Goal: Information Seeking & Learning: Learn about a topic

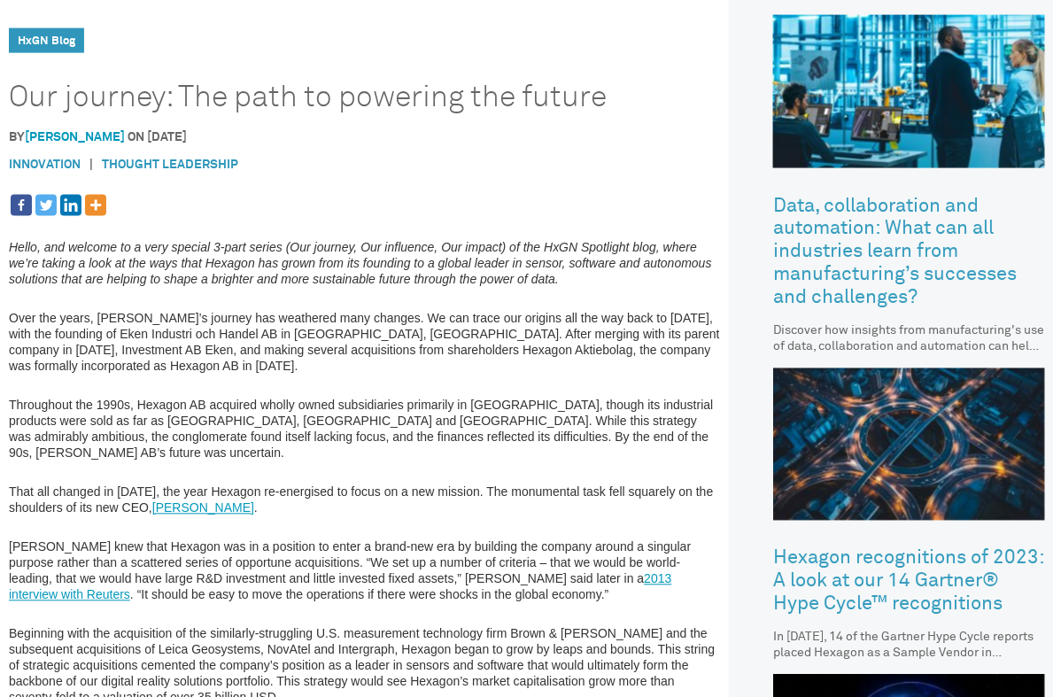
scroll to position [654, 0]
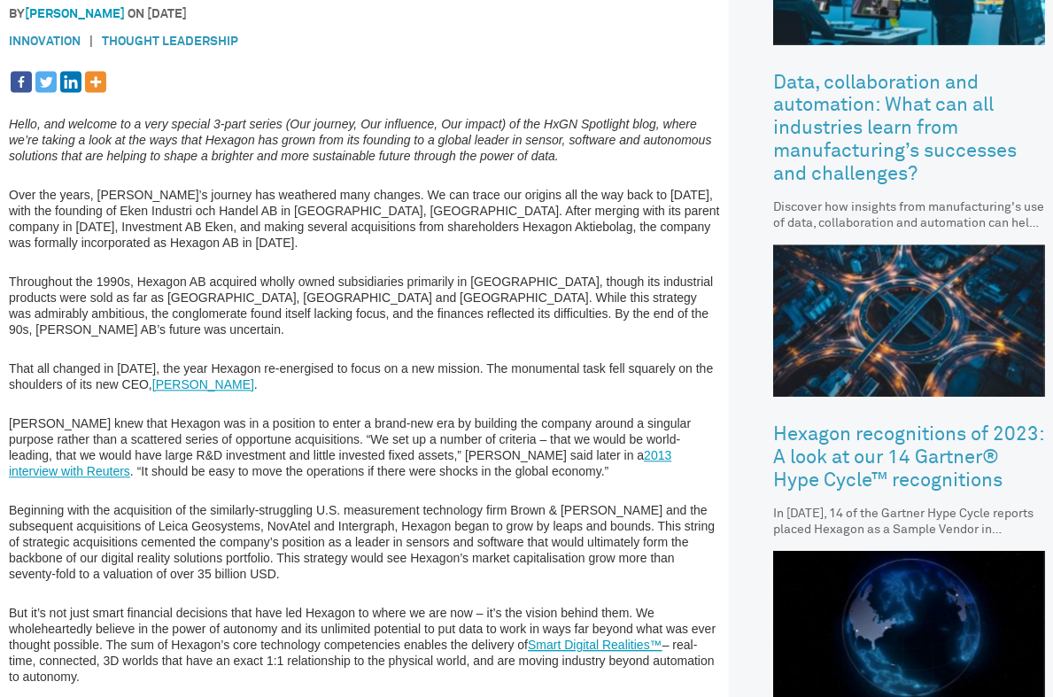
scroll to position [786, 0]
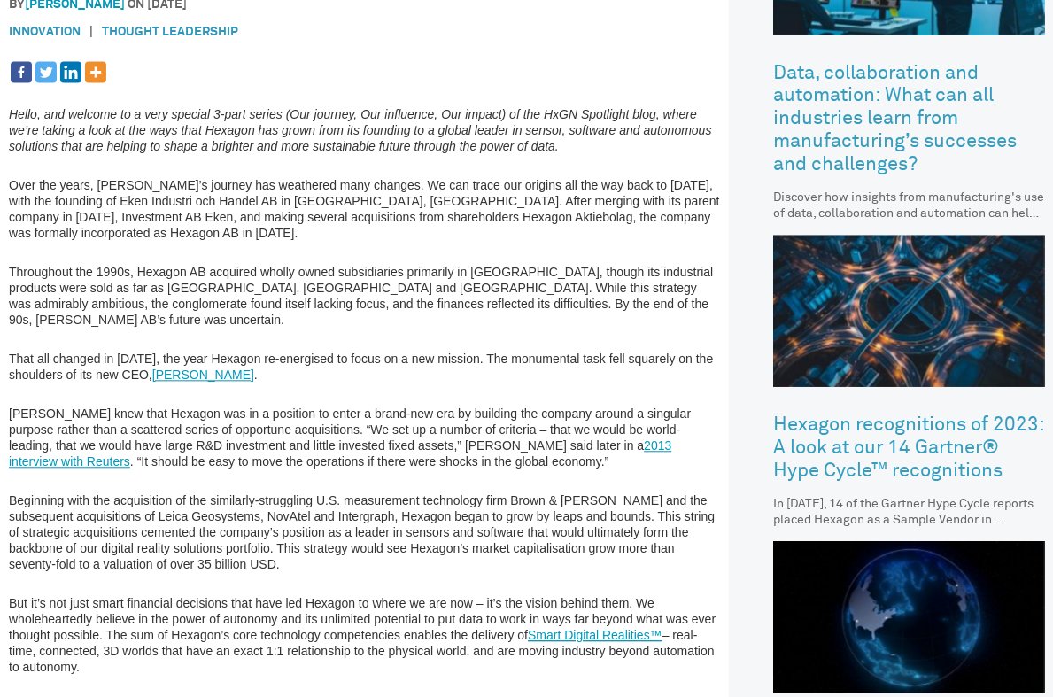
click at [368, 381] on div "Hello, and welcome to a very special 3-part series (Our journey, Our influence,…" at bounding box center [364, 588] width 711 height 1056
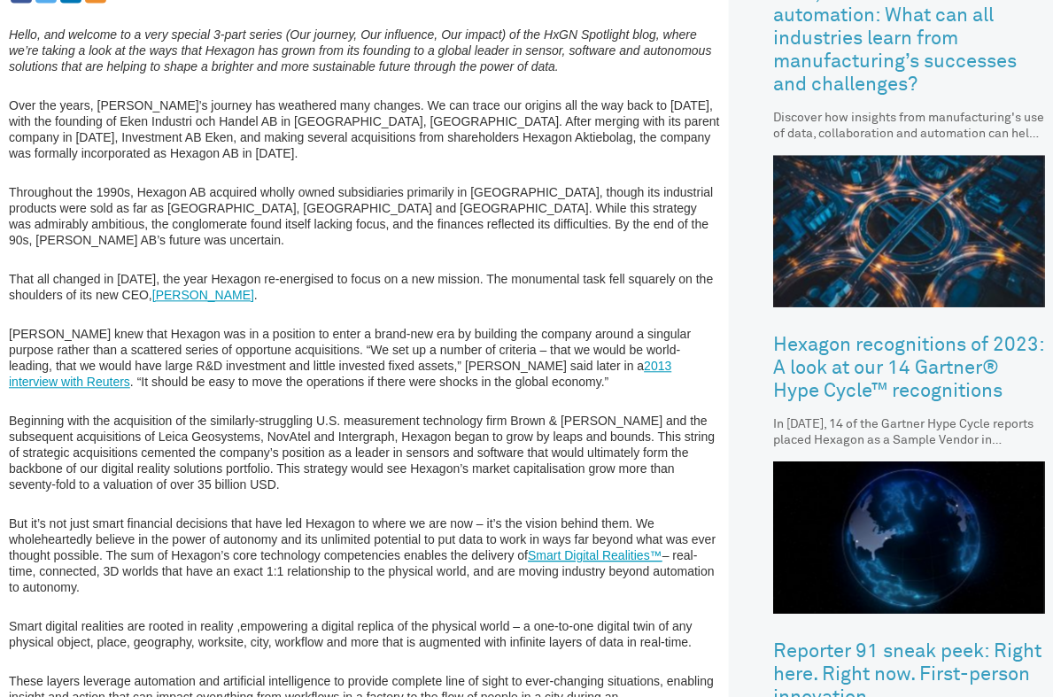
scroll to position [867, 0]
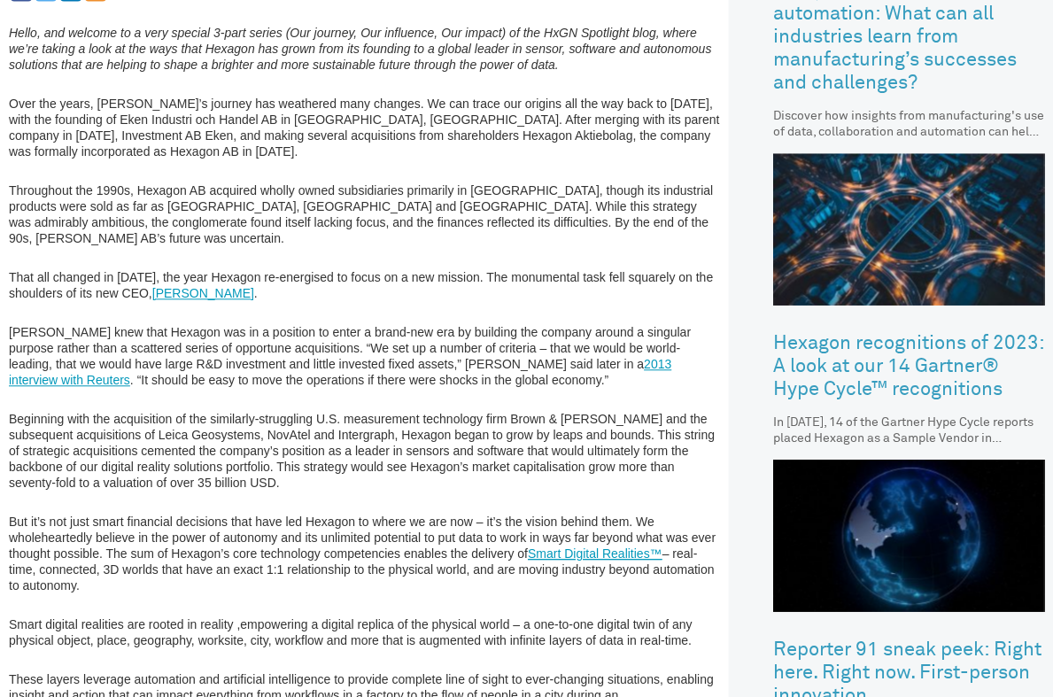
click at [350, 477] on div "Hello, and welcome to a very special 3-part series (Our journey, Our influence,…" at bounding box center [364, 507] width 711 height 1056
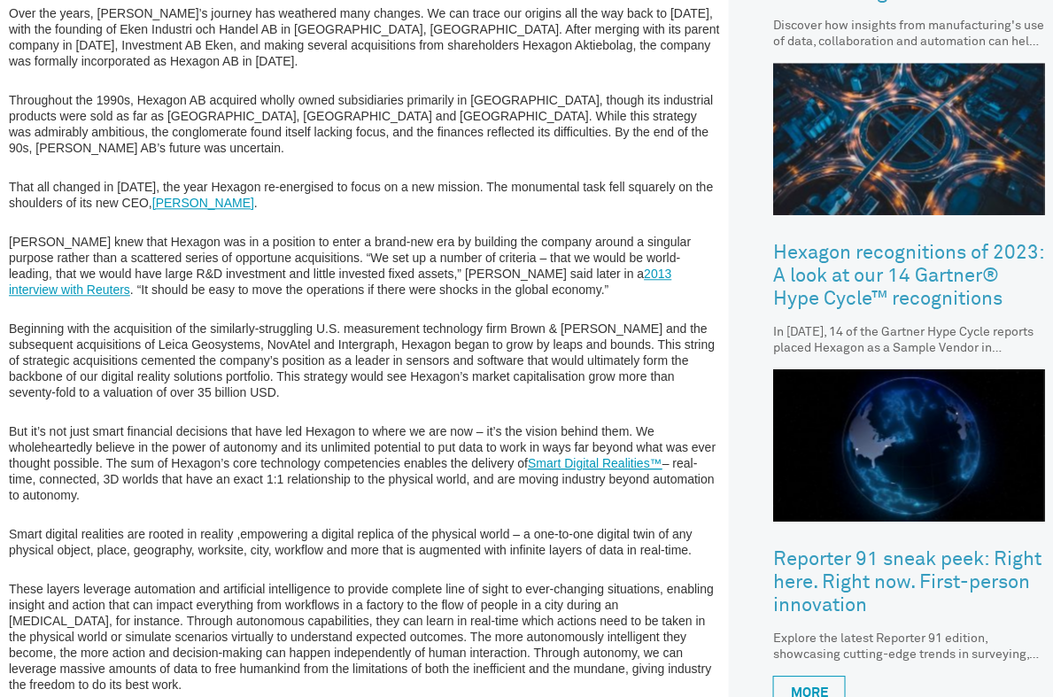
scroll to position [963, 0]
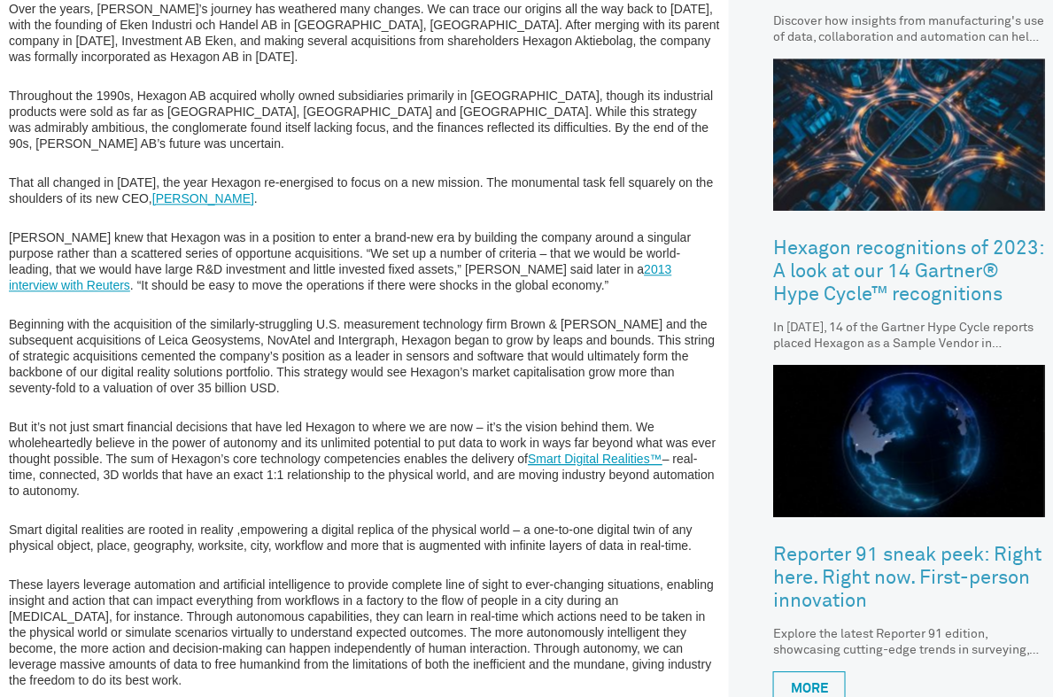
click at [389, 481] on div "Hello, and welcome to a very special 3-part series (Our journey, Our influence,…" at bounding box center [364, 411] width 711 height 1056
click at [521, 316] on p "Beginning with the acquisition of the similarly-struggling U.S. measurement tec…" at bounding box center [364, 356] width 711 height 80
click at [593, 316] on p "Beginning with the acquisition of the similarly-struggling U.S. measurement tec…" at bounding box center [364, 356] width 711 height 80
copy p "Brown & [PERSON_NAME]"
